Goal: Task Accomplishment & Management: Use online tool/utility

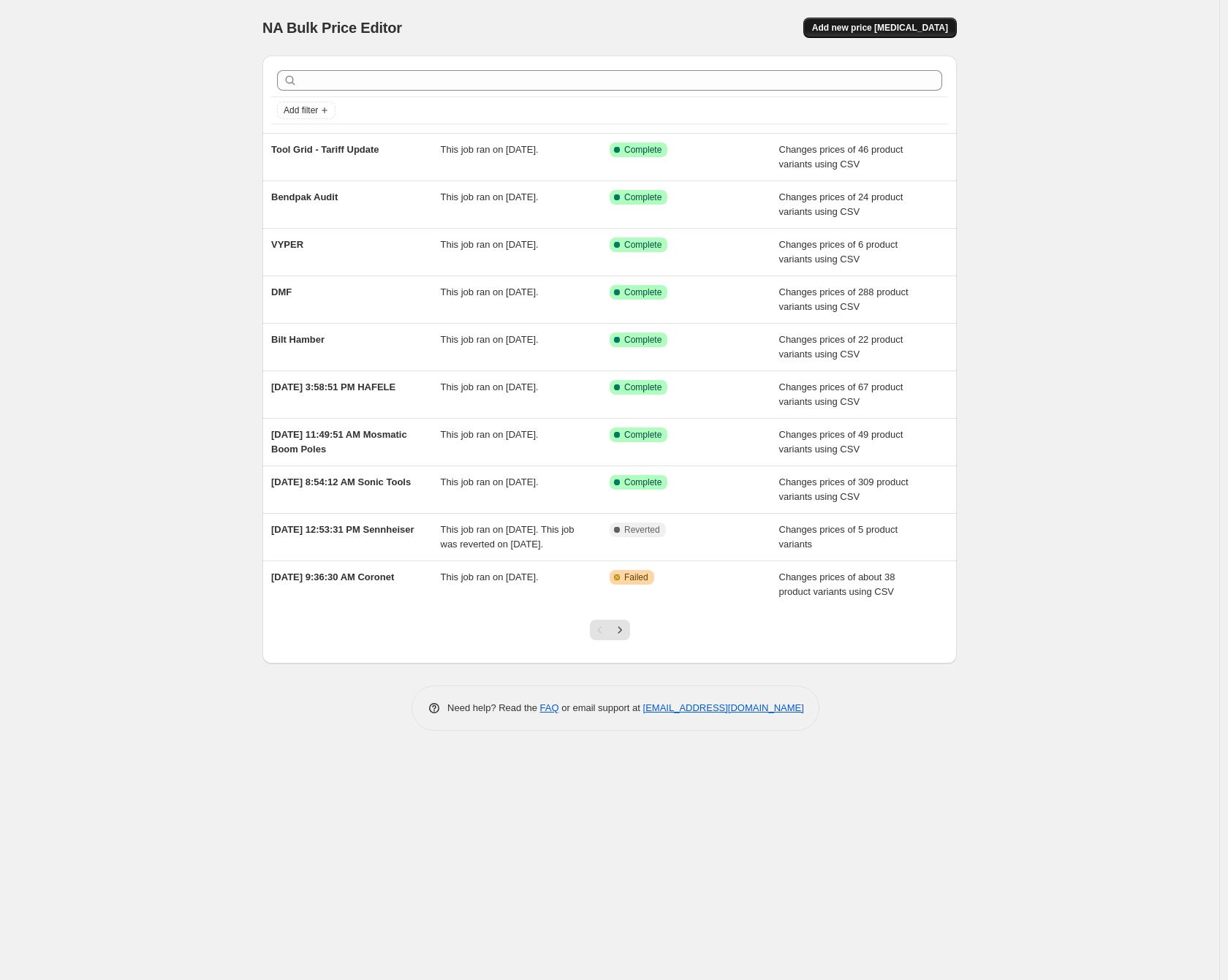
click at [906, 30] on span "Add new price [MEDICAL_DATA]" at bounding box center [880, 28] width 136 height 12
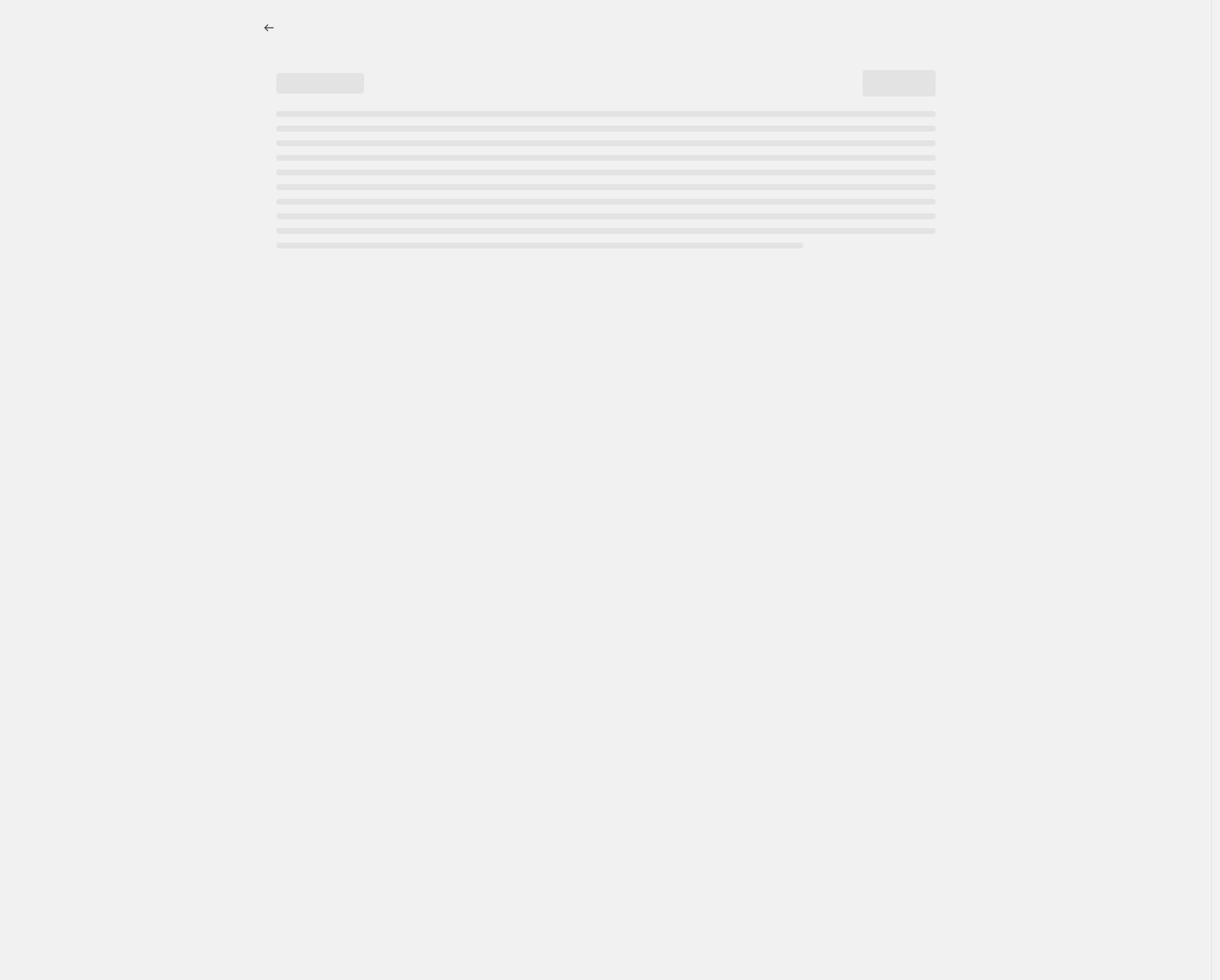
select select "percentage"
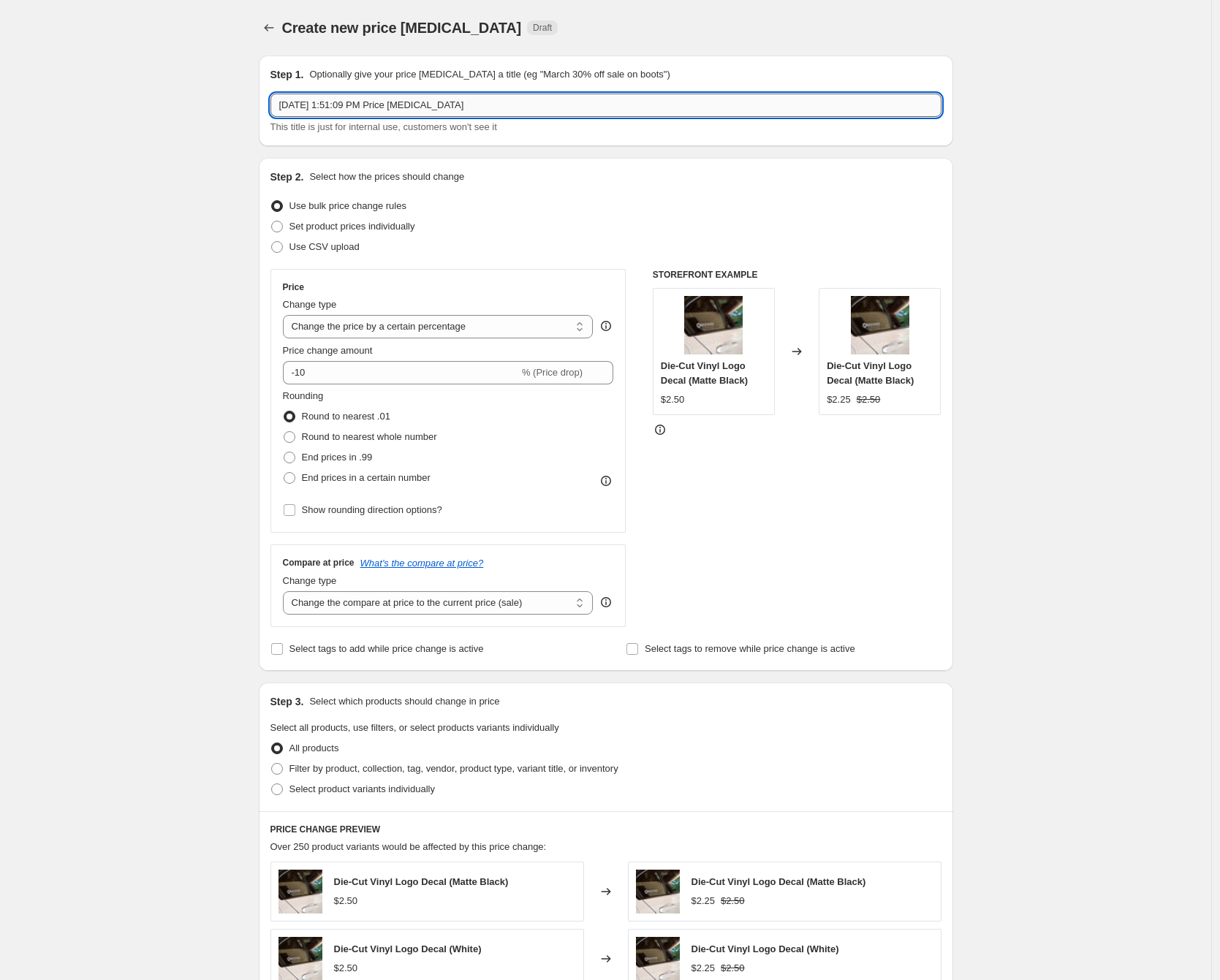
click at [369, 113] on input "[DATE] 1:51:09 PM Price [MEDICAL_DATA]" at bounding box center [606, 105] width 671 height 23
click at [369, 112] on input "[DATE] 1:51:09 PM Price [MEDICAL_DATA]" at bounding box center [606, 105] width 671 height 23
paste input "Sennhesier"
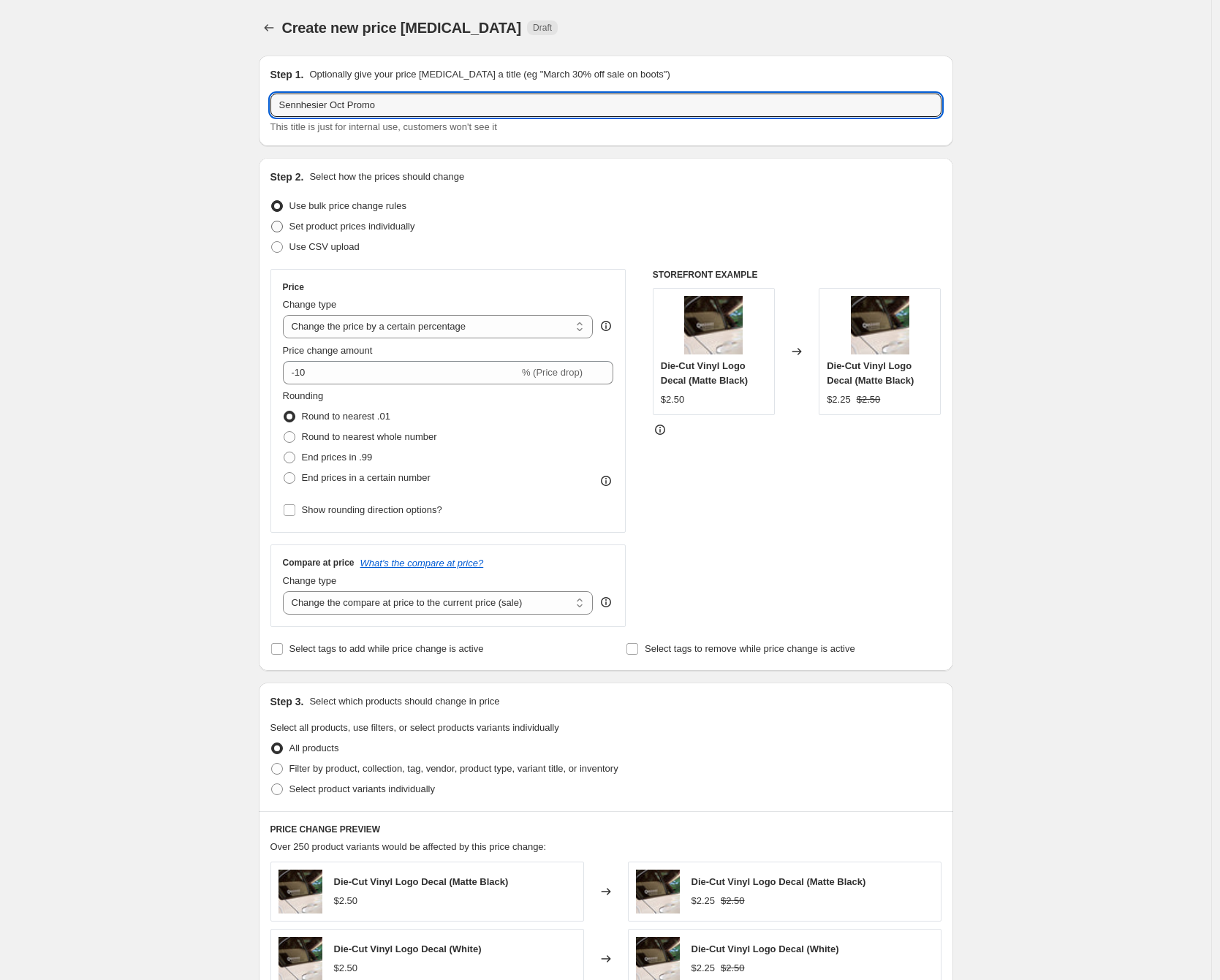
type input "Sennhesier Oct Promo"
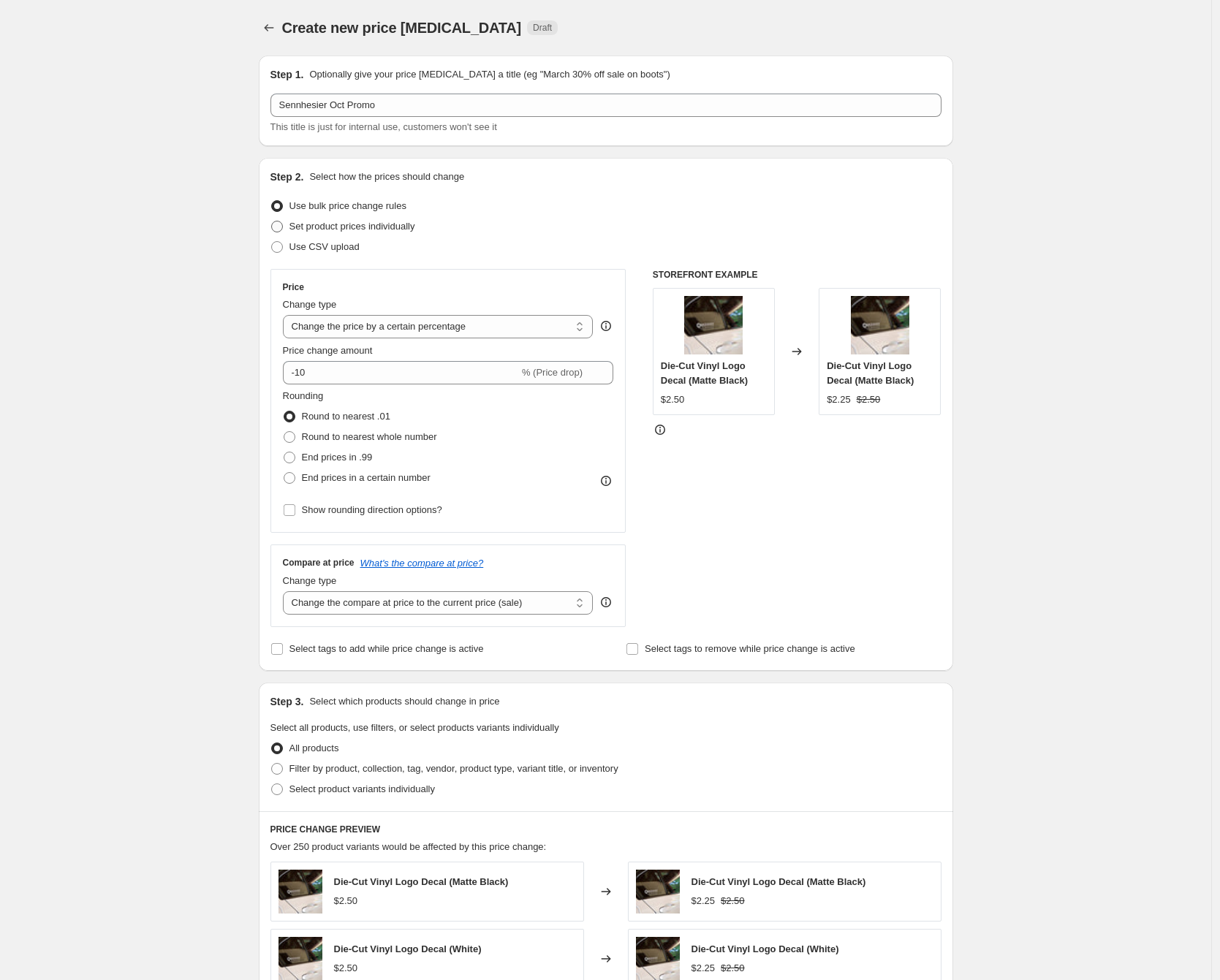
click at [363, 229] on span "Set product prices individually" at bounding box center [352, 226] width 125 height 11
click at [272, 222] on input "Set product prices individually" at bounding box center [271, 221] width 1 height 1
radio input "true"
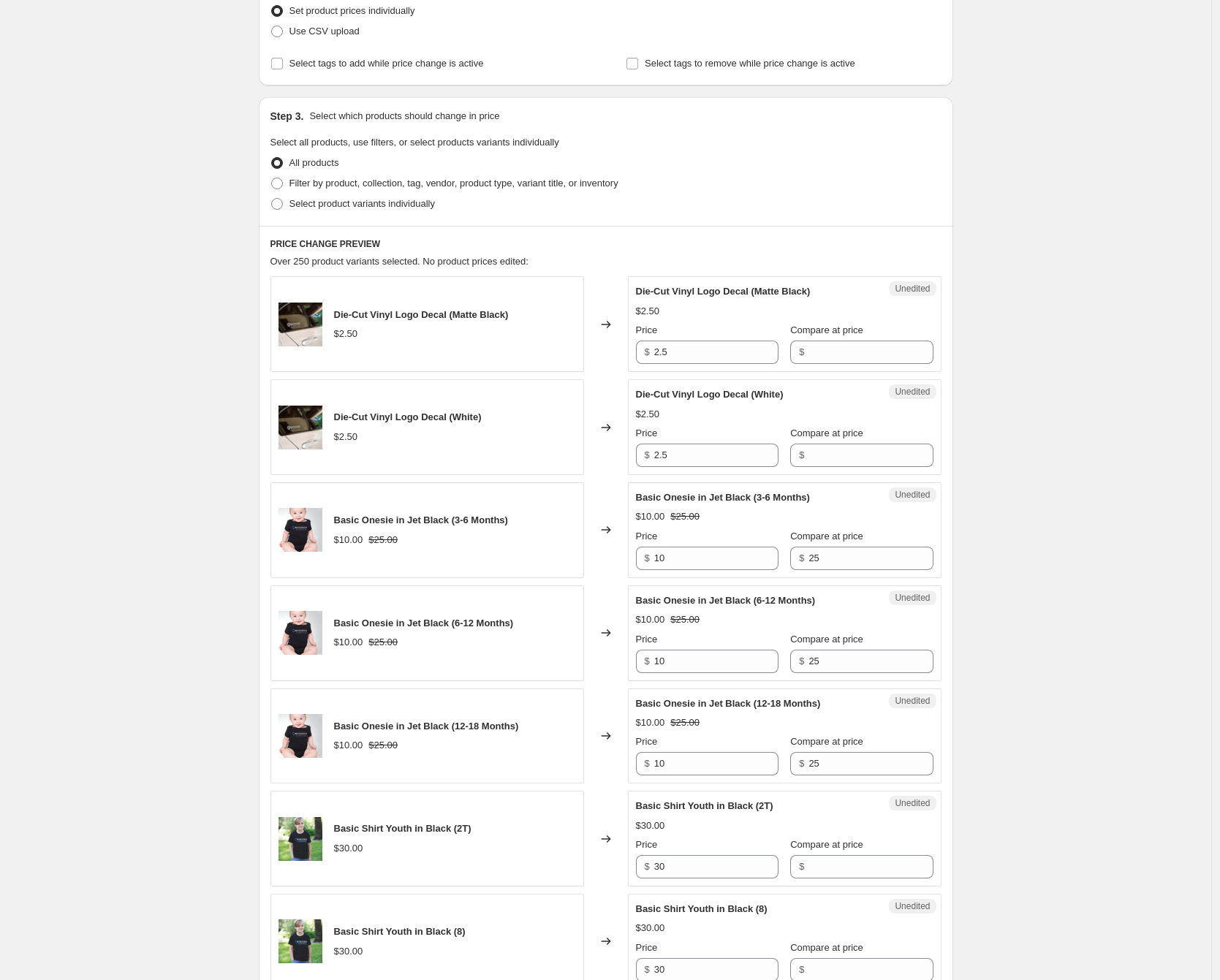
scroll to position [236, 0]
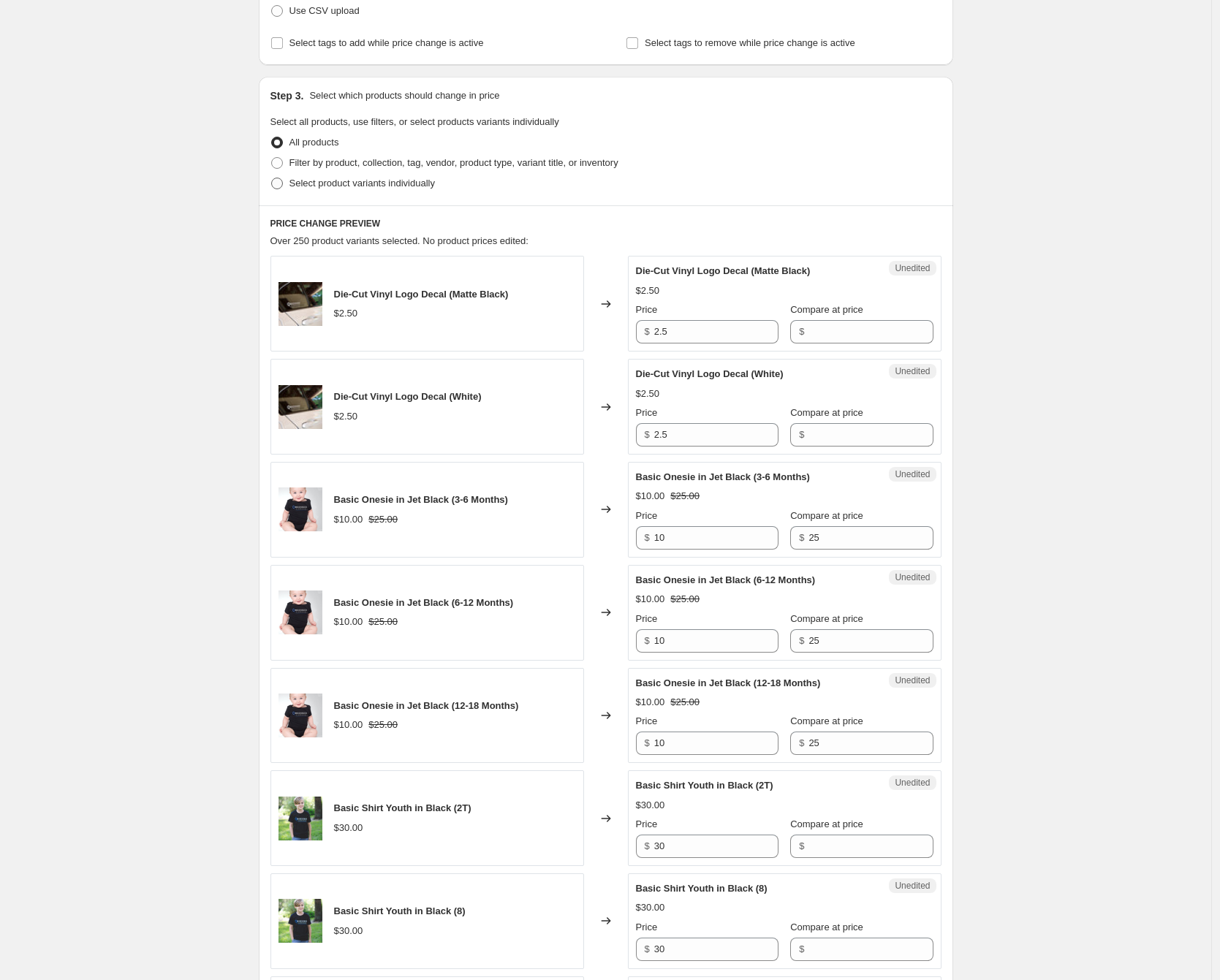
click at [365, 185] on span "Select product variants individually" at bounding box center [363, 183] width 146 height 11
click at [272, 178] on input "Select product variants individually" at bounding box center [271, 178] width 1 height 1
radio input "true"
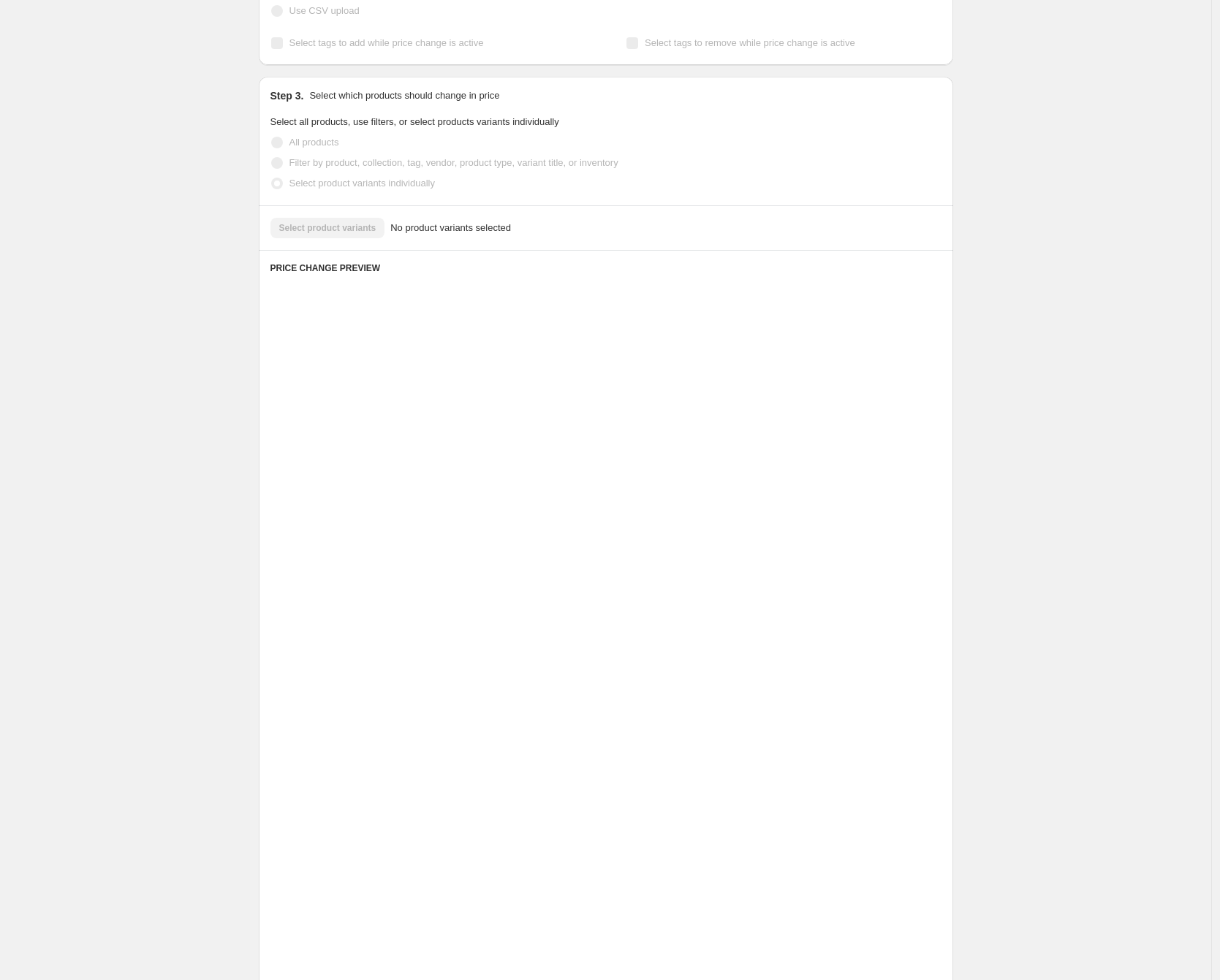
scroll to position [0, 0]
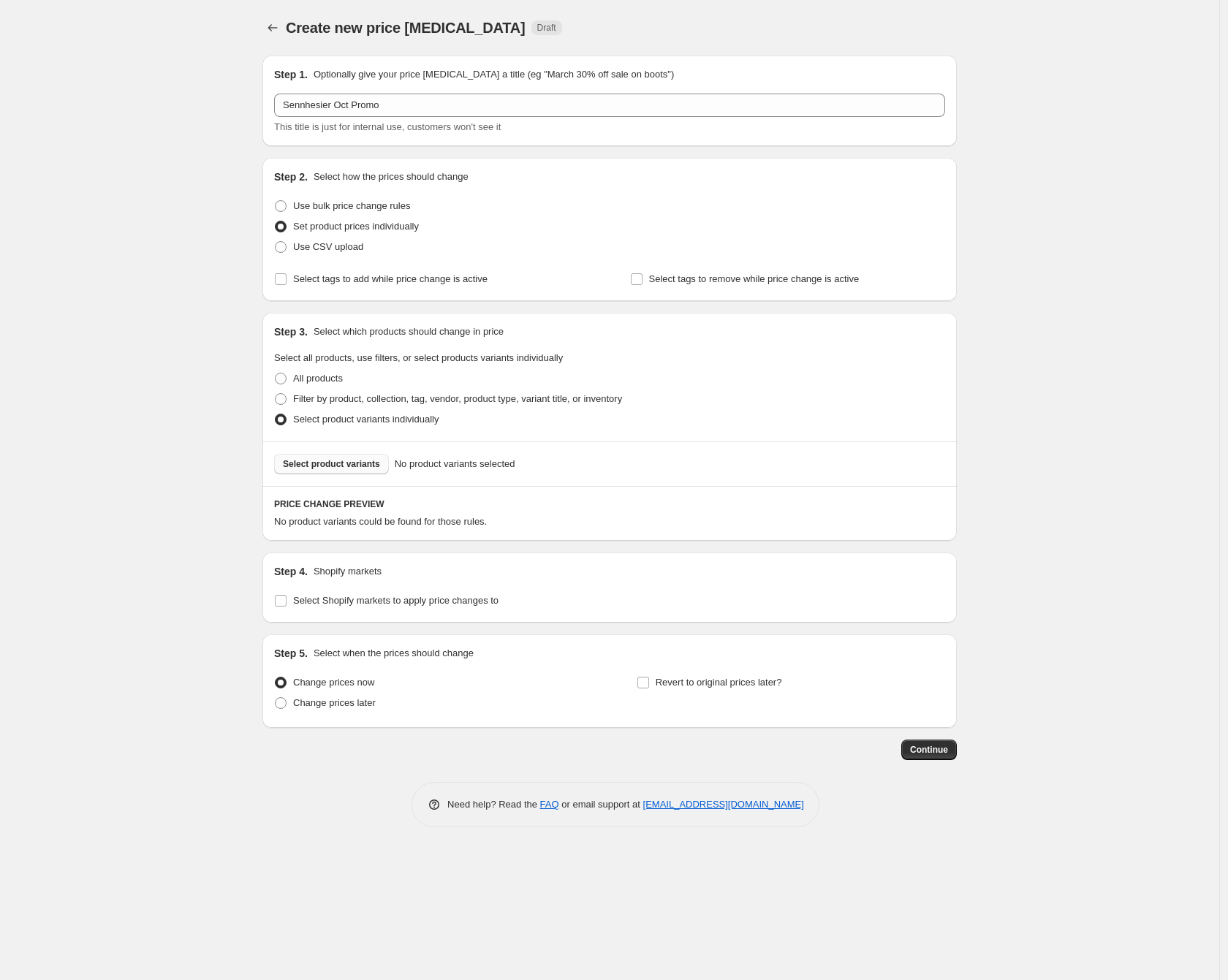
click at [311, 471] on button "Select product variants" at bounding box center [332, 464] width 115 height 20
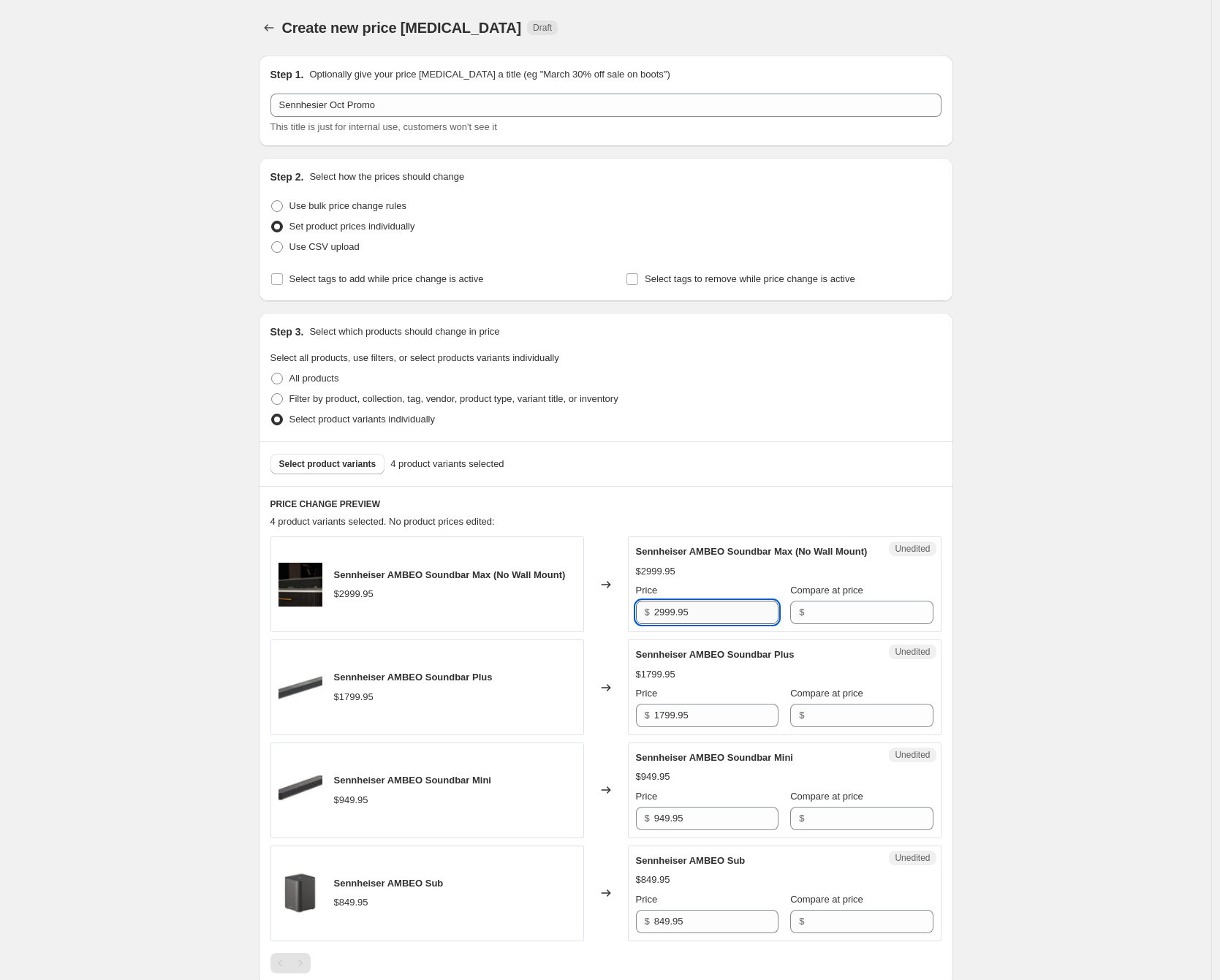
click at [717, 623] on input "2999.95" at bounding box center [716, 612] width 124 height 23
click at [275, 39] on div "Create new price [MEDICAL_DATA]. This page is ready Create new price [MEDICAL_D…" at bounding box center [606, 27] width 694 height 55
click at [275, 30] on icon "Price change jobs" at bounding box center [268, 27] width 15 height 15
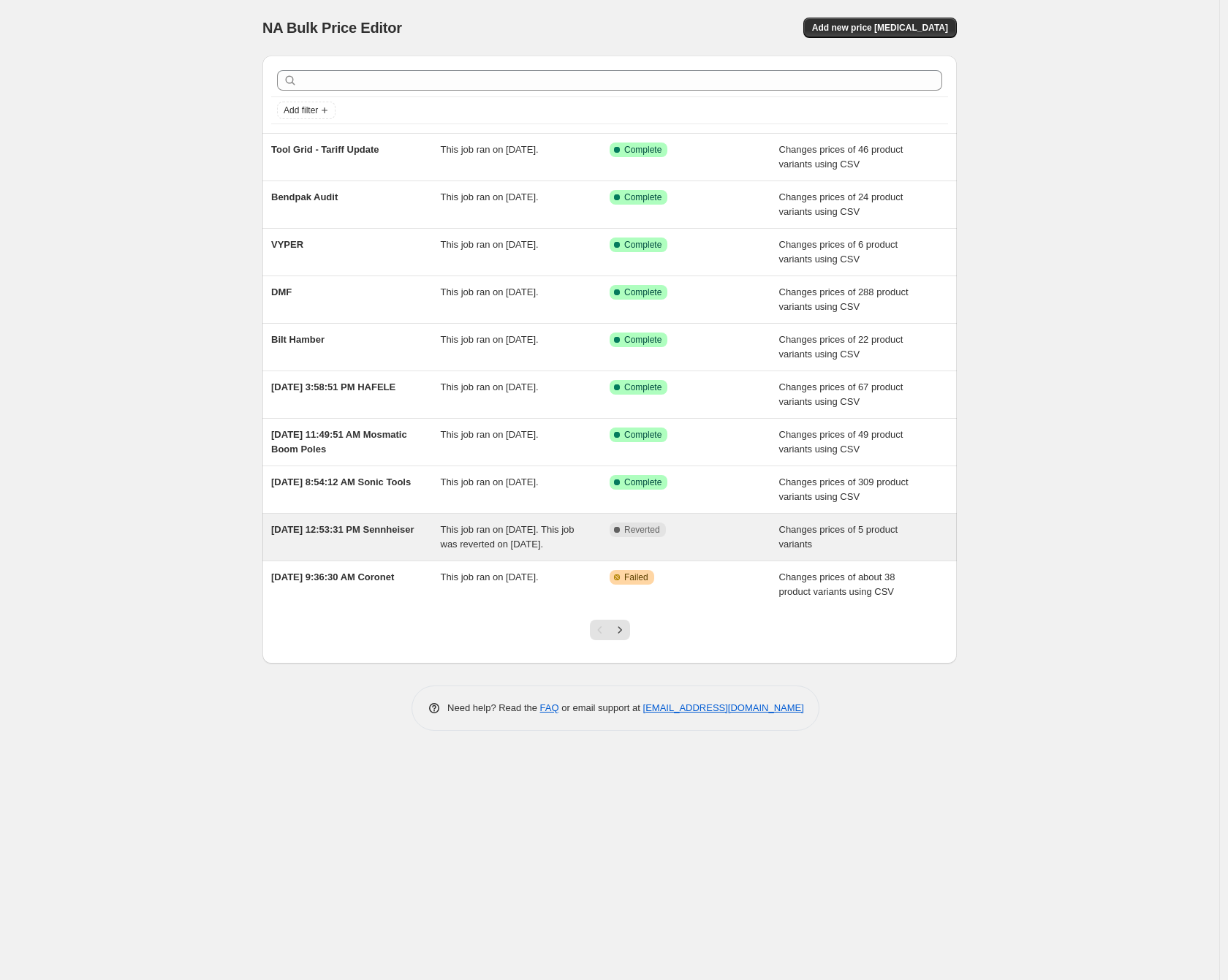
click at [361, 543] on div "[DATE] 12:53:31 PM Sennheiser" at bounding box center [356, 538] width 169 height 29
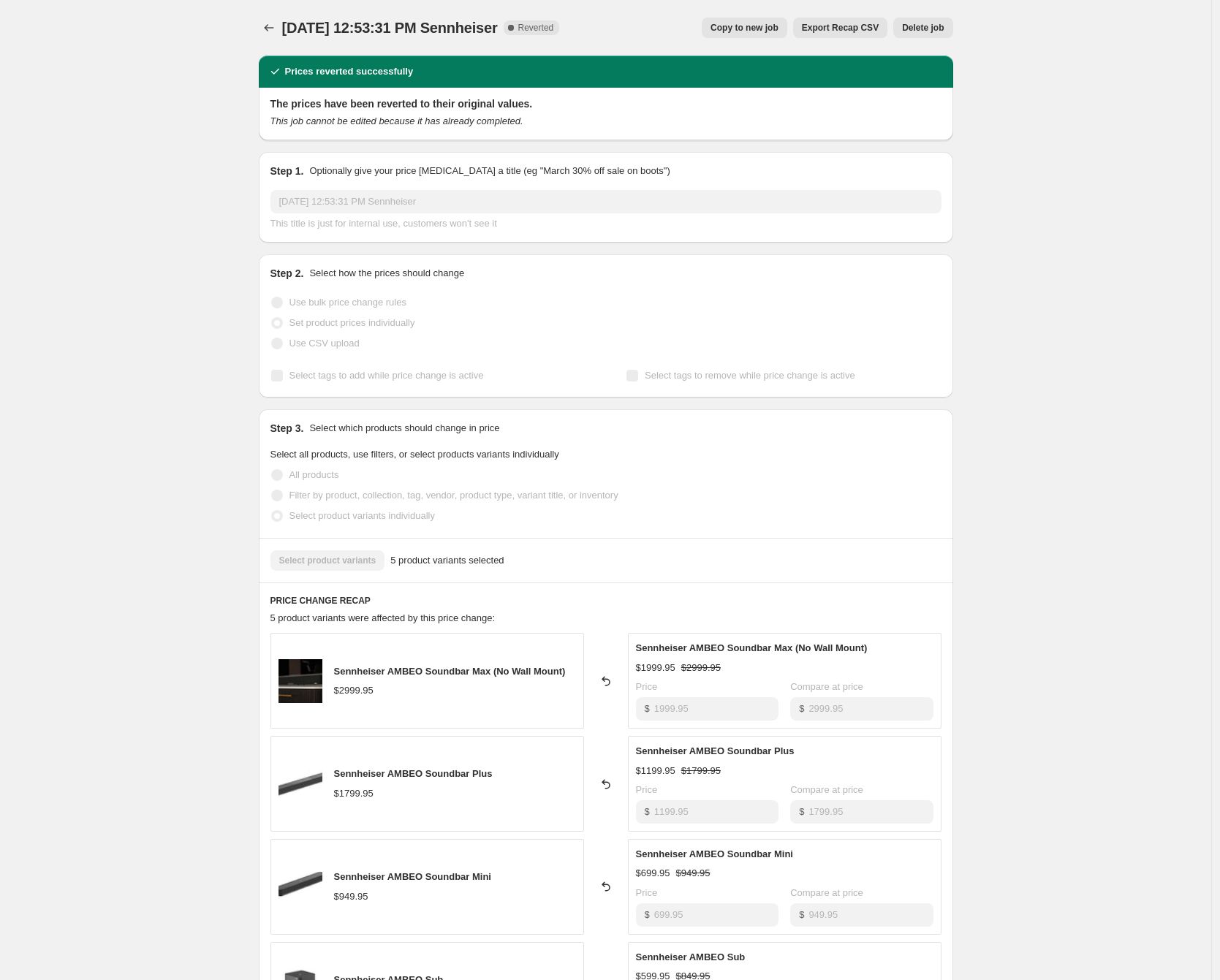
click at [759, 31] on span "Copy to new job" at bounding box center [745, 28] width 68 height 12
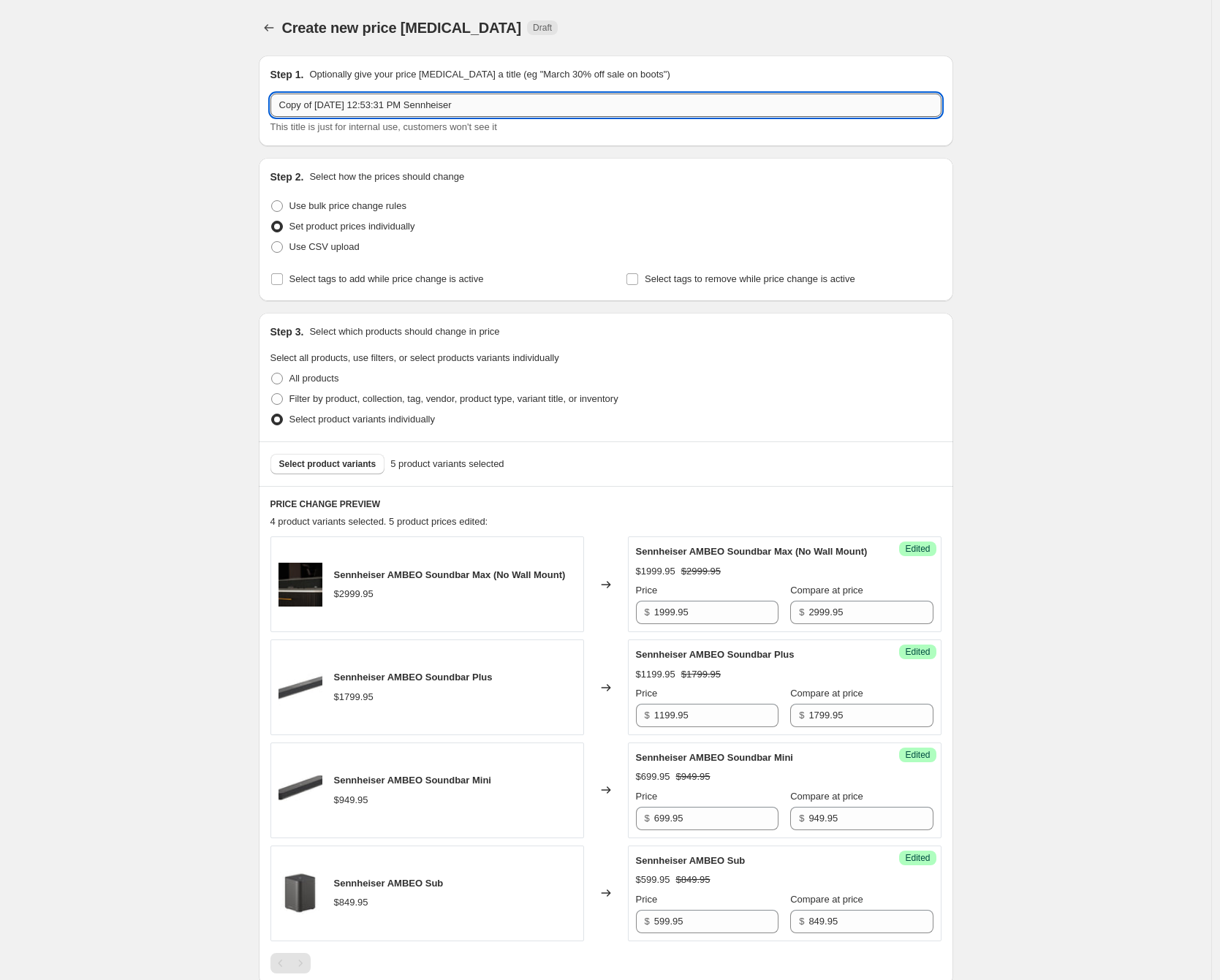
click at [467, 99] on input "Copy of [DATE] 12:53:31 PM Sennheiser" at bounding box center [606, 105] width 671 height 23
paste input "$1,999.95"
click at [452, 106] on input "Copy of [DATE] 12:53:31 PM Sennheiser" at bounding box center [606, 105] width 671 height 23
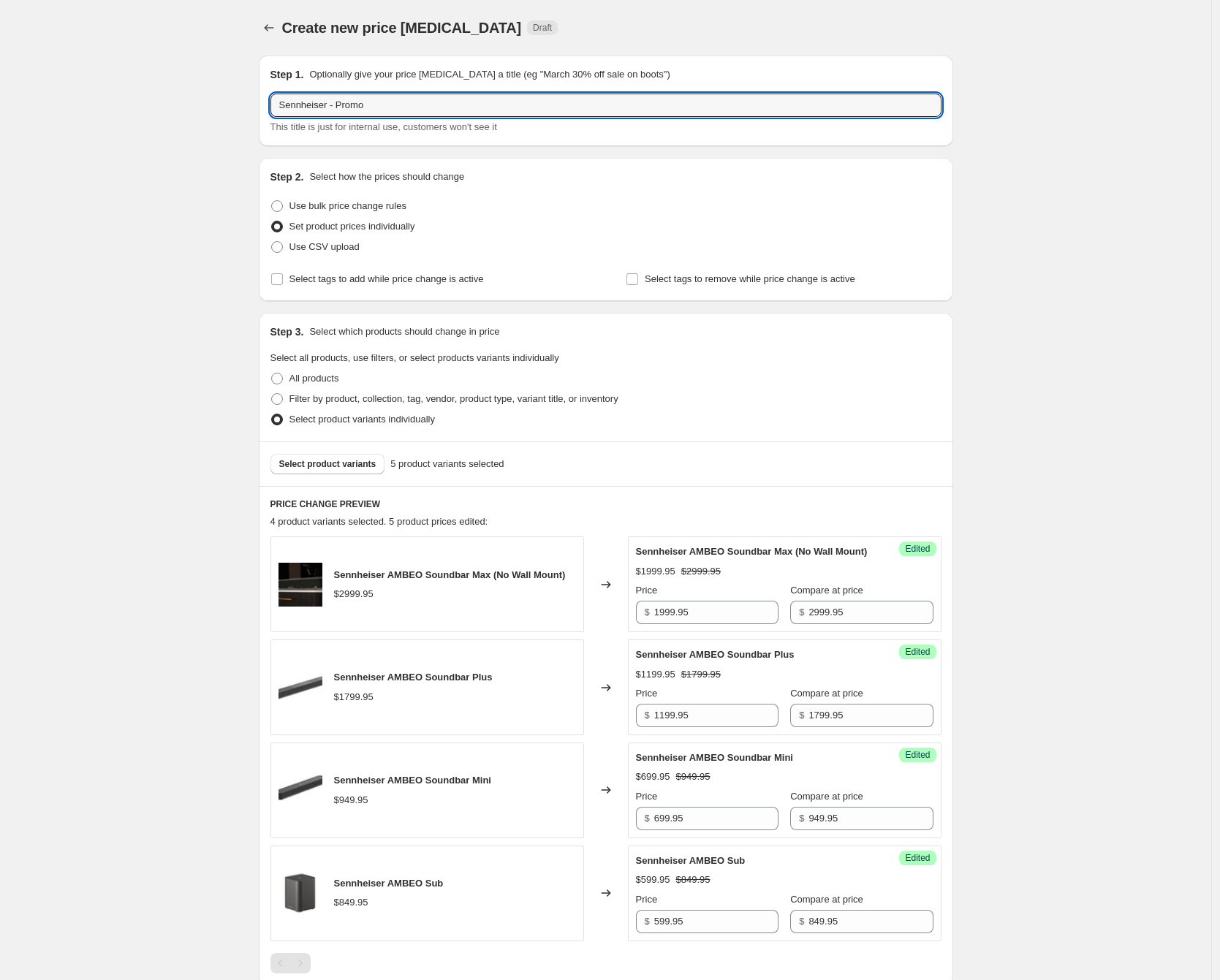
type input "Sennheiser - Promo"
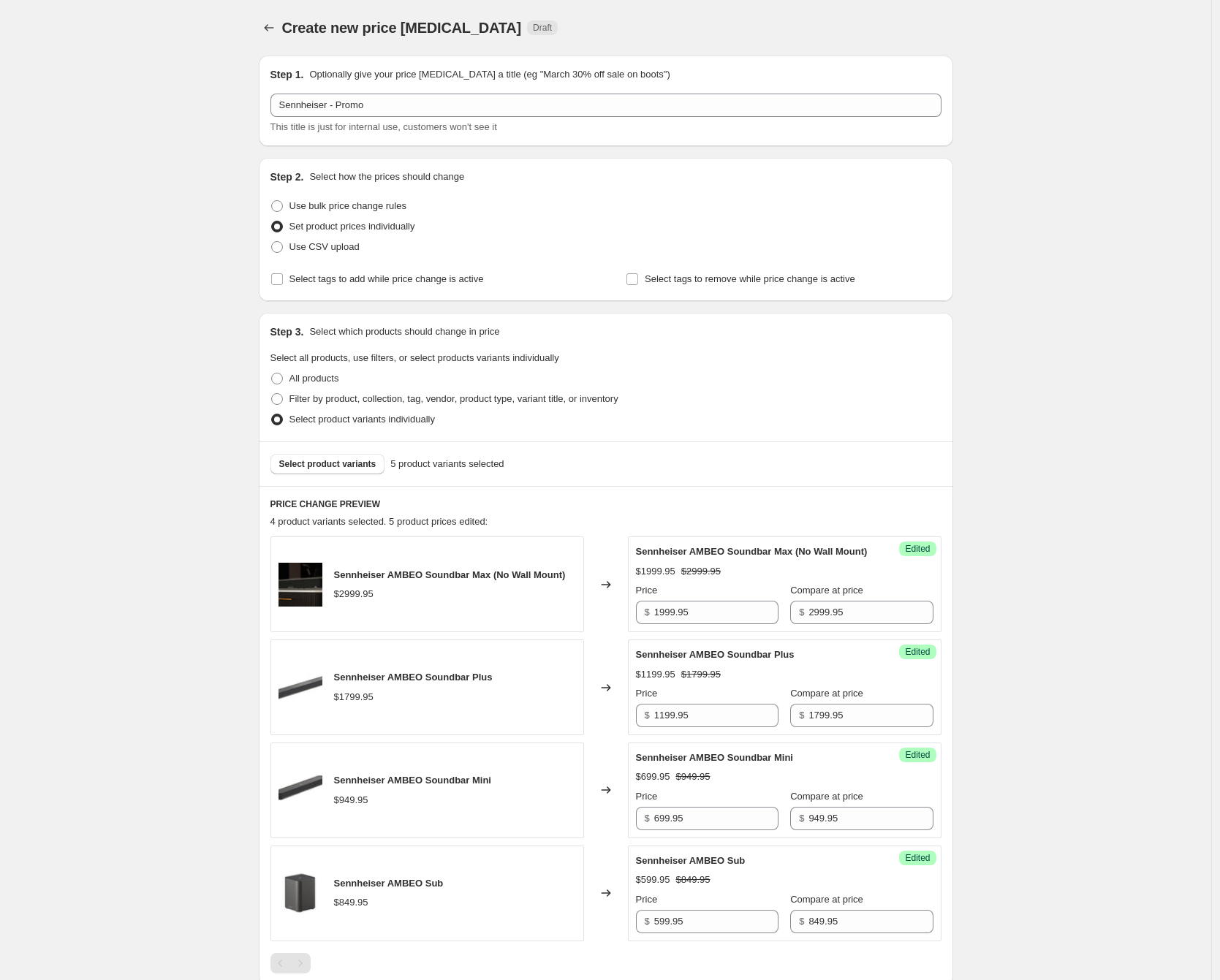
click at [1160, 237] on div "Create new price [MEDICAL_DATA]. This page is ready Create new price [MEDICAL_D…" at bounding box center [606, 647] width 1211 height 1294
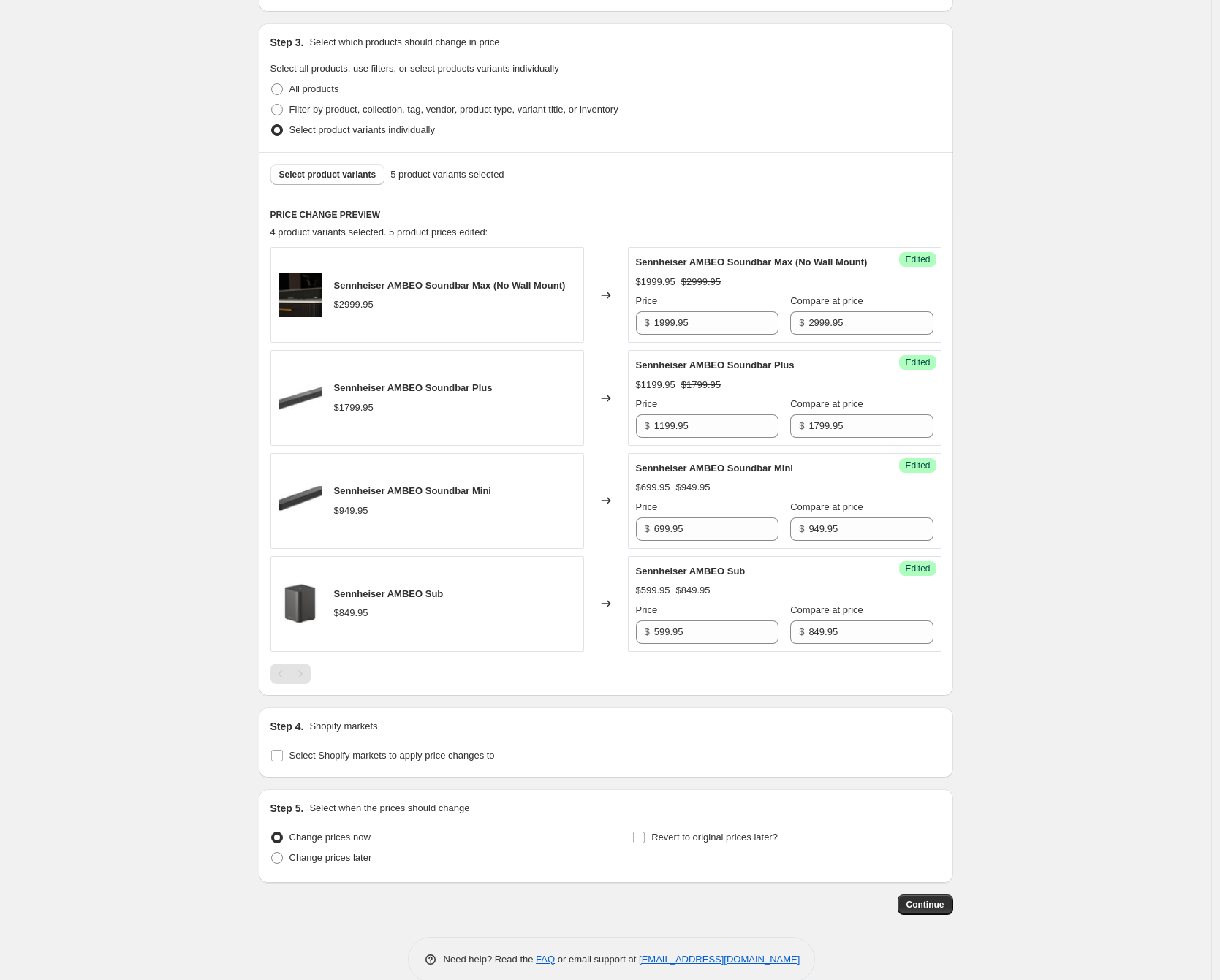
scroll to position [329, 0]
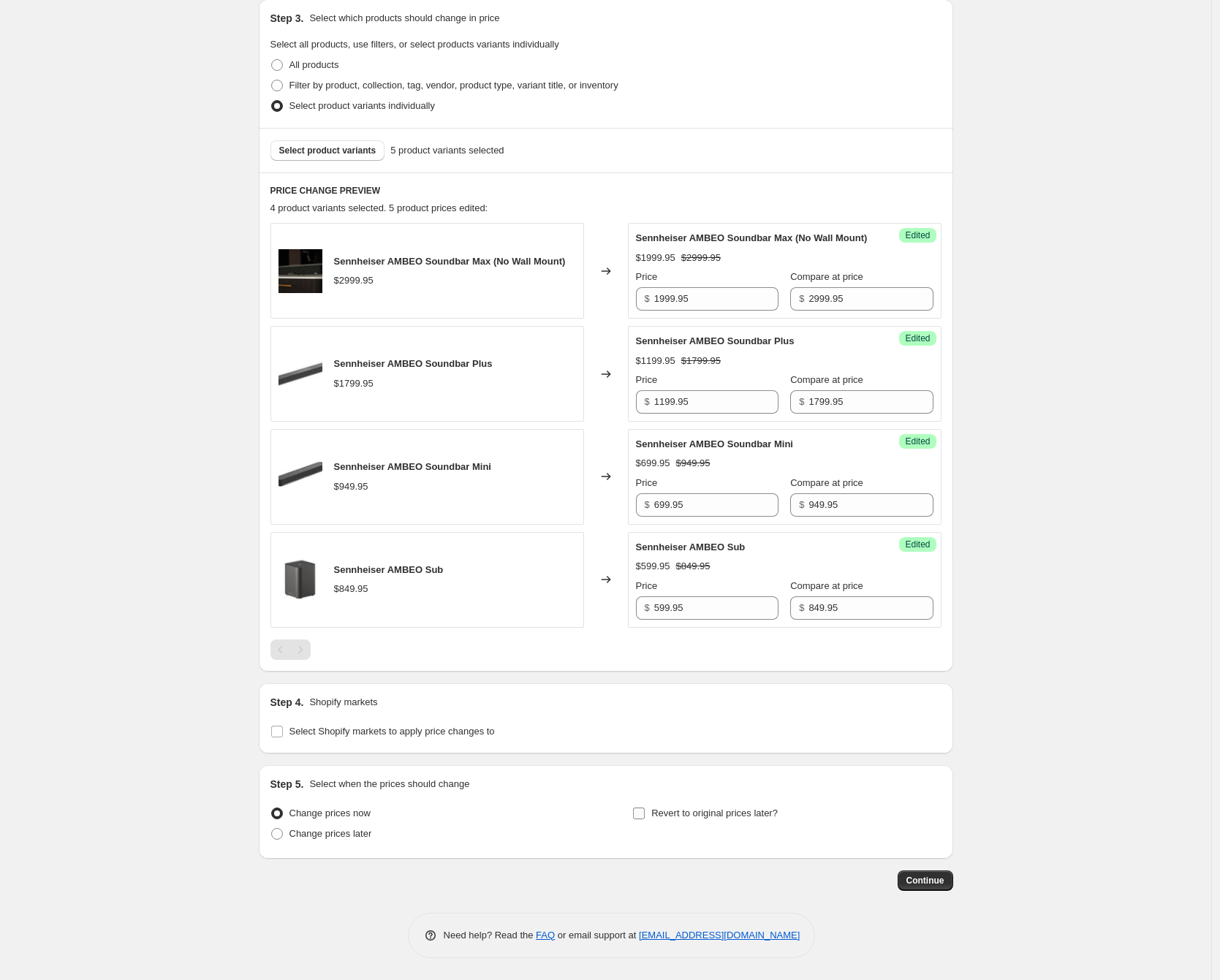
click at [692, 815] on span "Revert to original prices later?" at bounding box center [715, 813] width 126 height 11
click at [645, 815] on input "Revert to original prices later?" at bounding box center [639, 814] width 12 height 12
checkbox input "true"
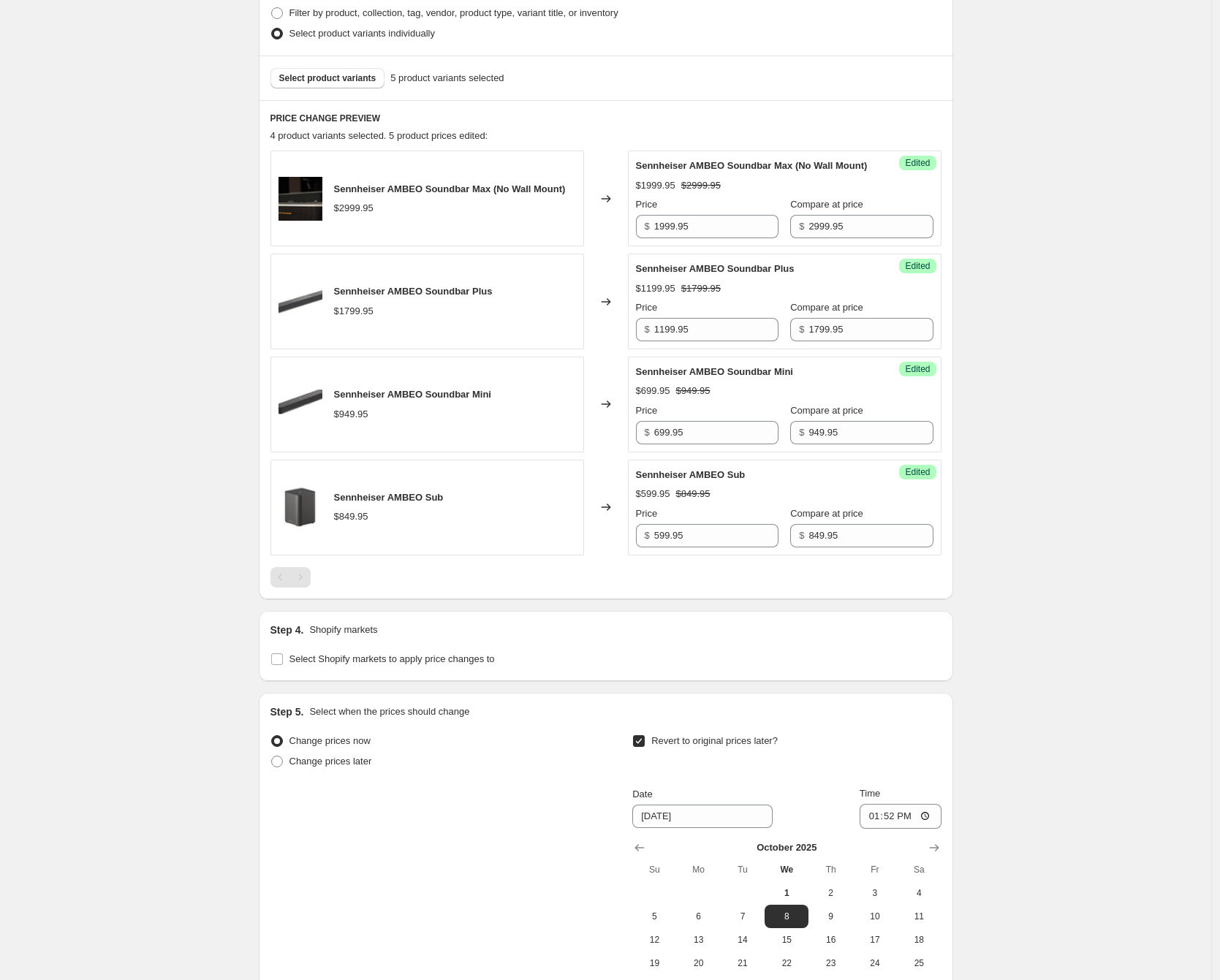
scroll to position [578, 0]
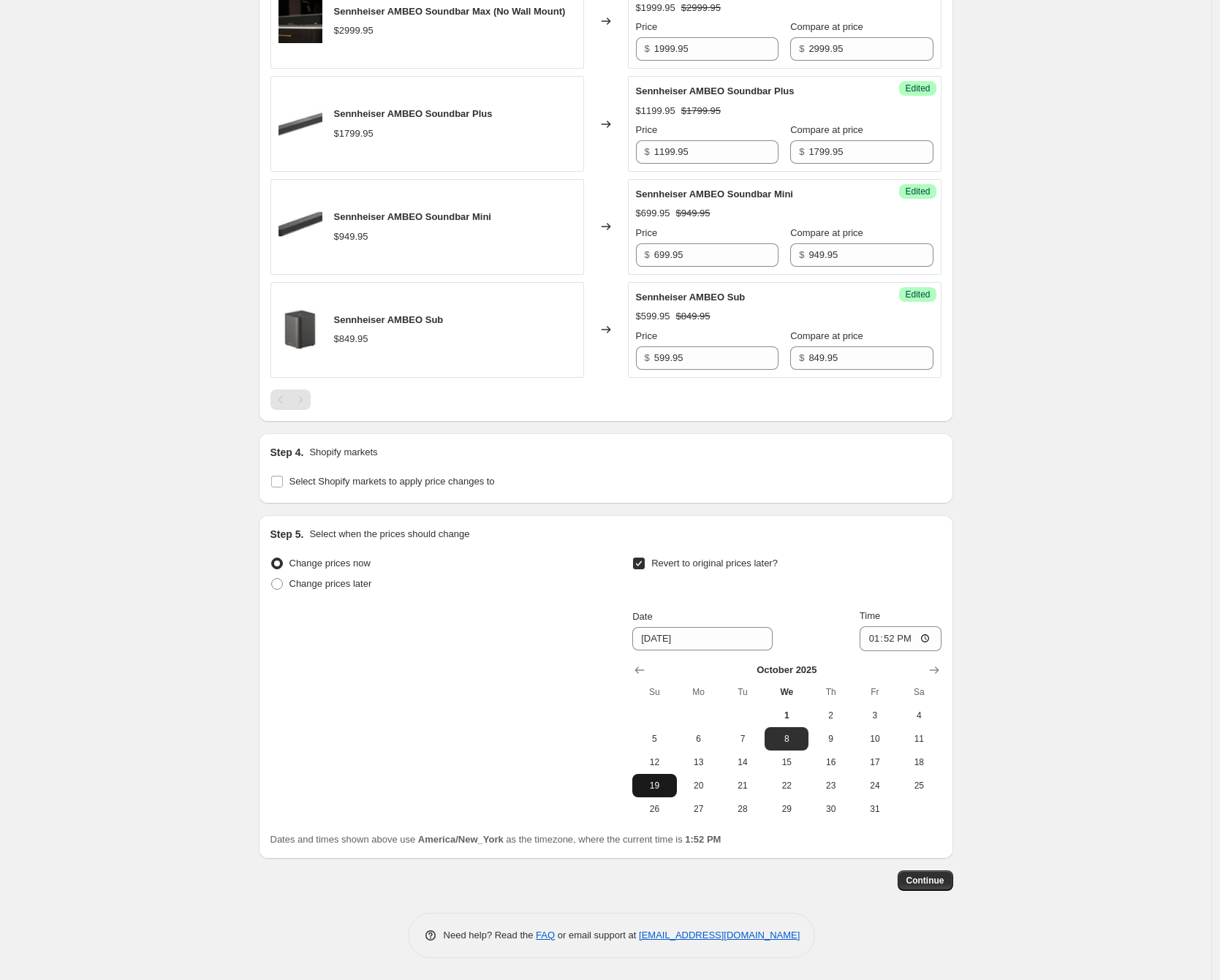
click at [655, 786] on span "19" at bounding box center [653, 786] width 32 height 12
type input "[DATE]"
click at [926, 636] on input "13:52" at bounding box center [900, 639] width 82 height 25
type input "23:59"
click at [1054, 643] on div "Create new price [MEDICAL_DATA]. This page is ready Create new price [MEDICAL_D…" at bounding box center [606, 208] width 1211 height 1544
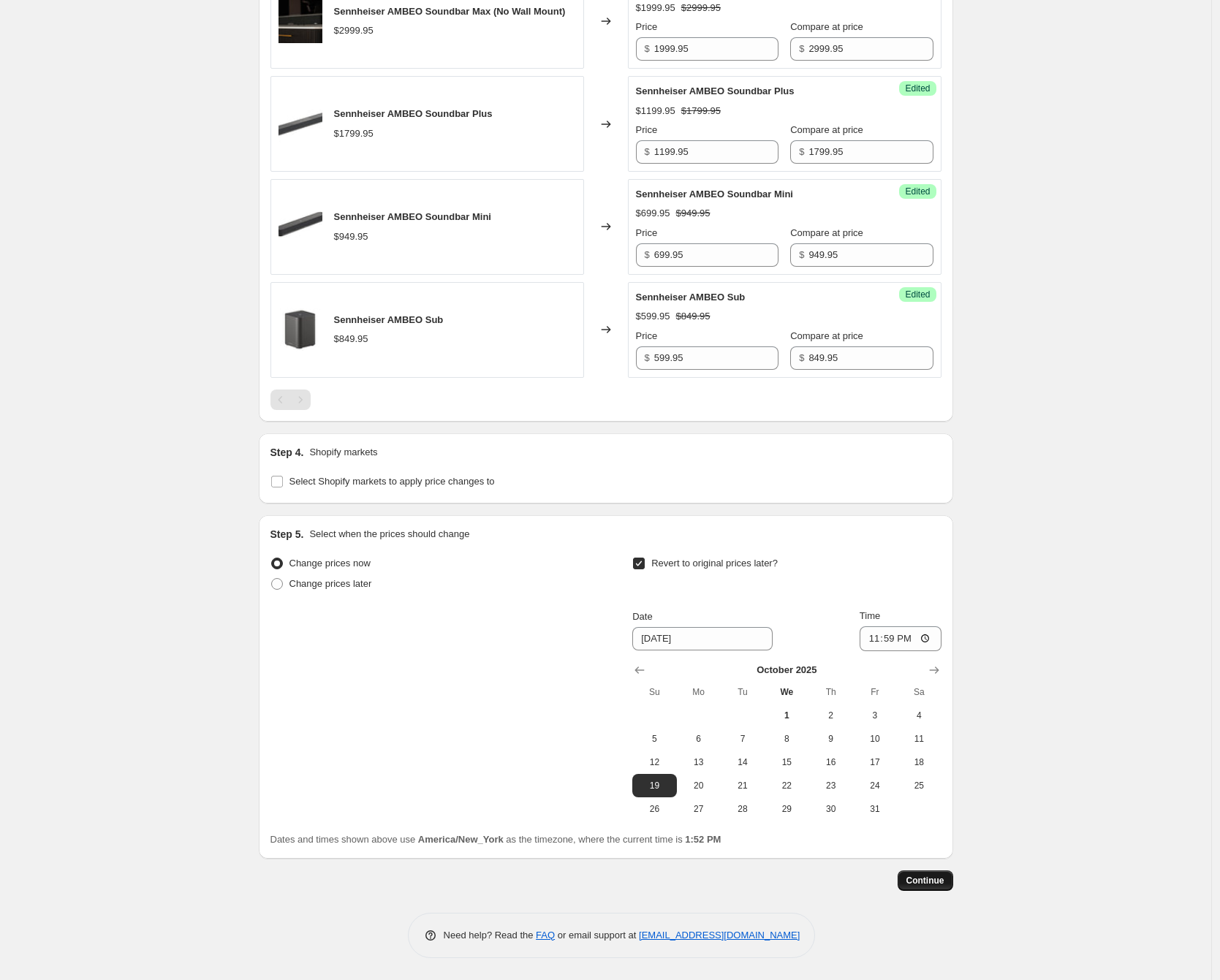
click at [929, 878] on span "Continue" at bounding box center [924, 881] width 38 height 12
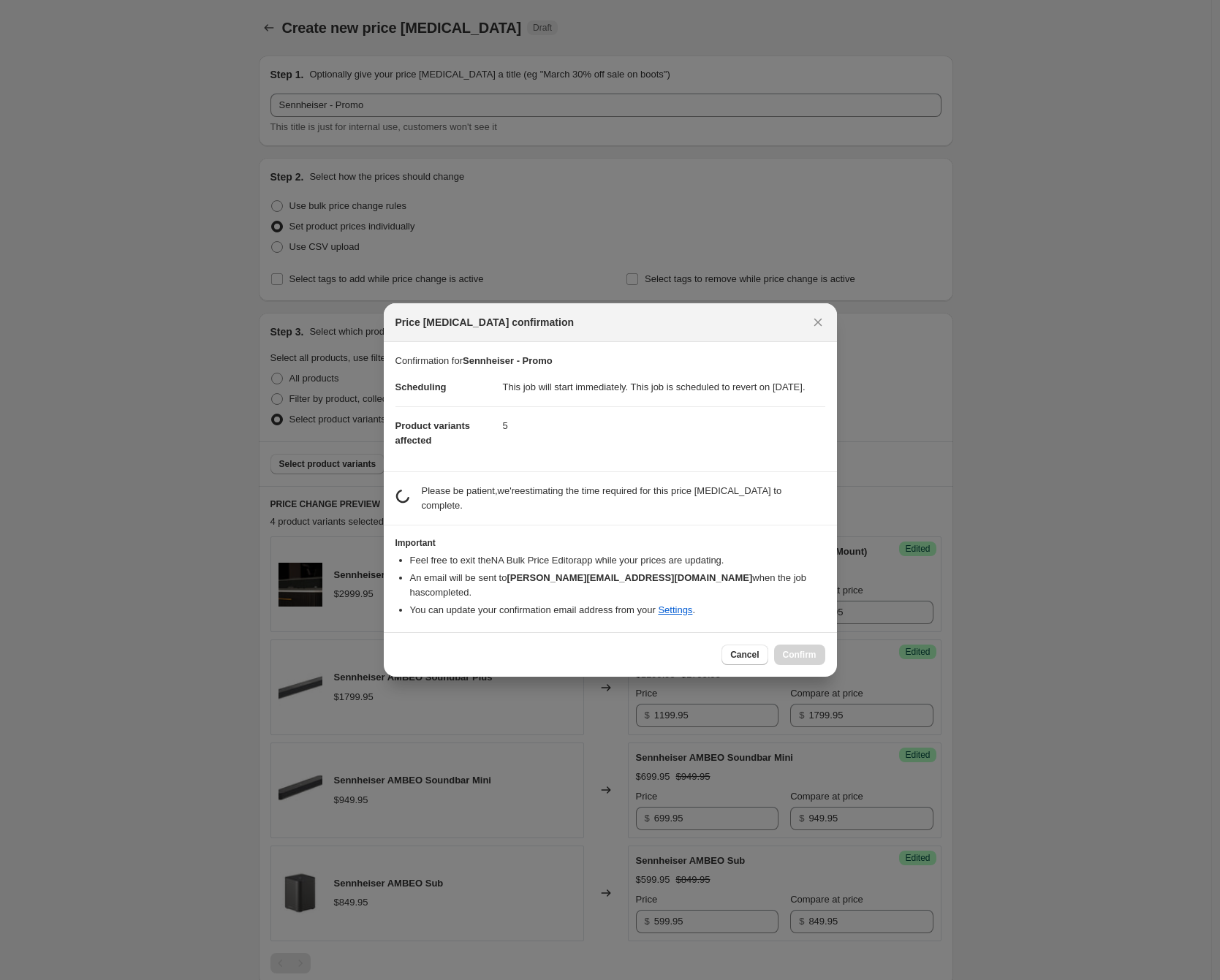
scroll to position [0, 0]
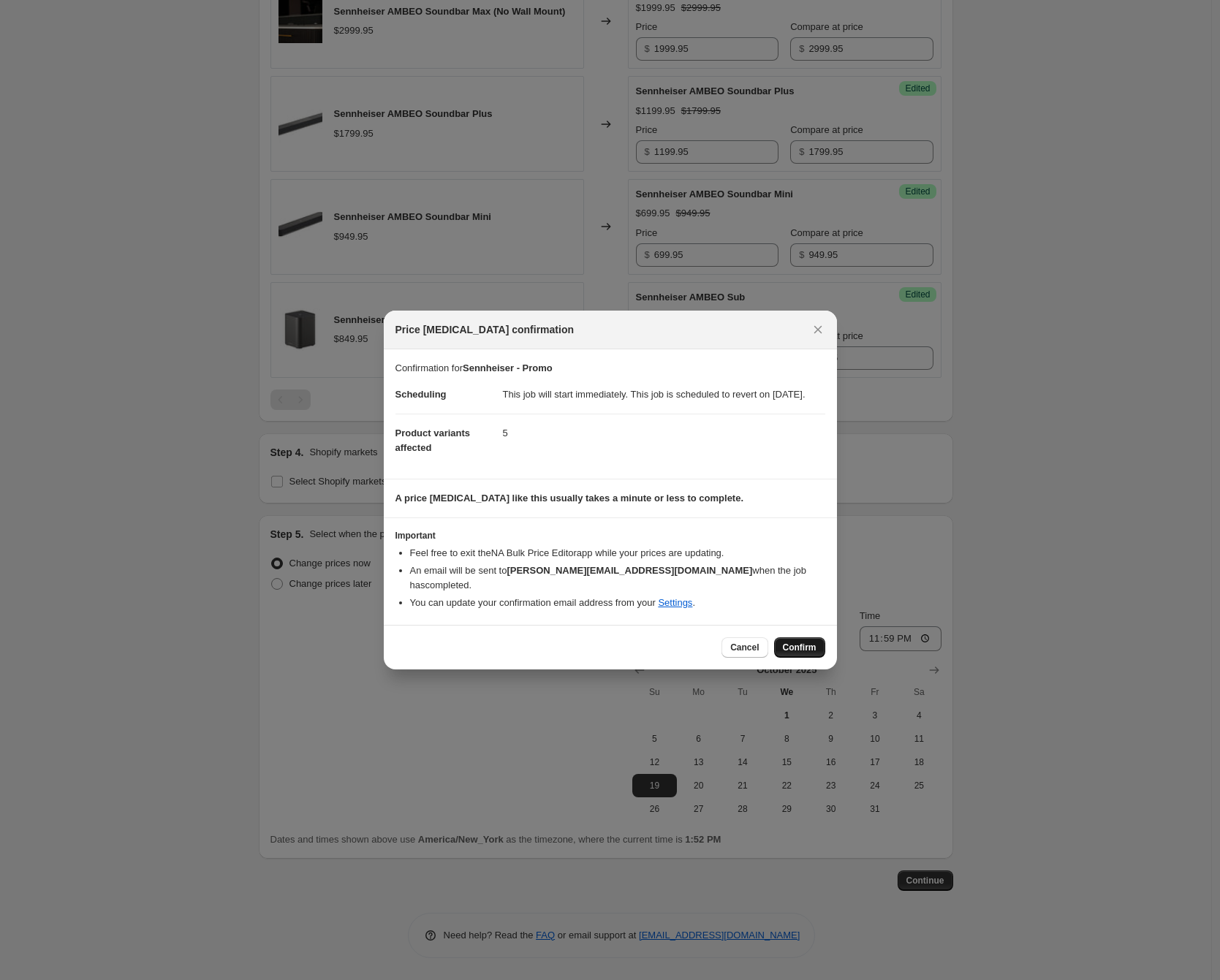
click at [787, 647] on span "Confirm" at bounding box center [799, 648] width 34 height 12
